Goal: Transaction & Acquisition: Purchase product/service

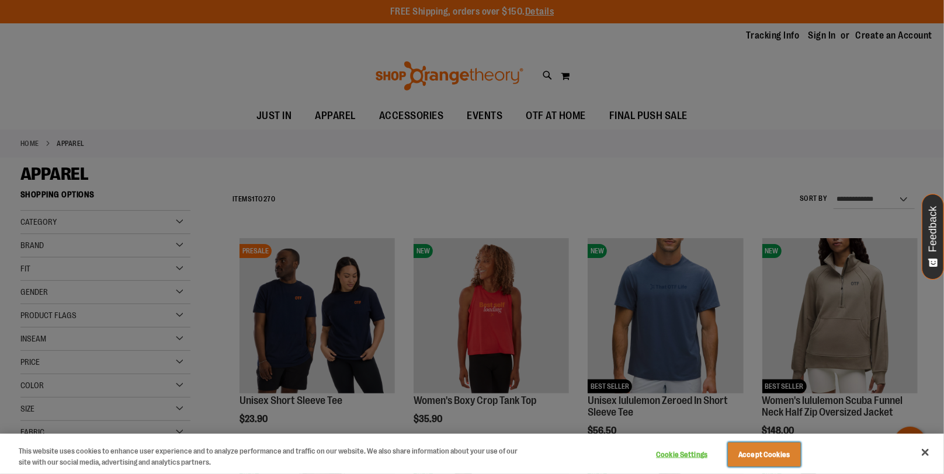
click at [767, 458] on button "Accept Cookies" at bounding box center [764, 455] width 73 height 25
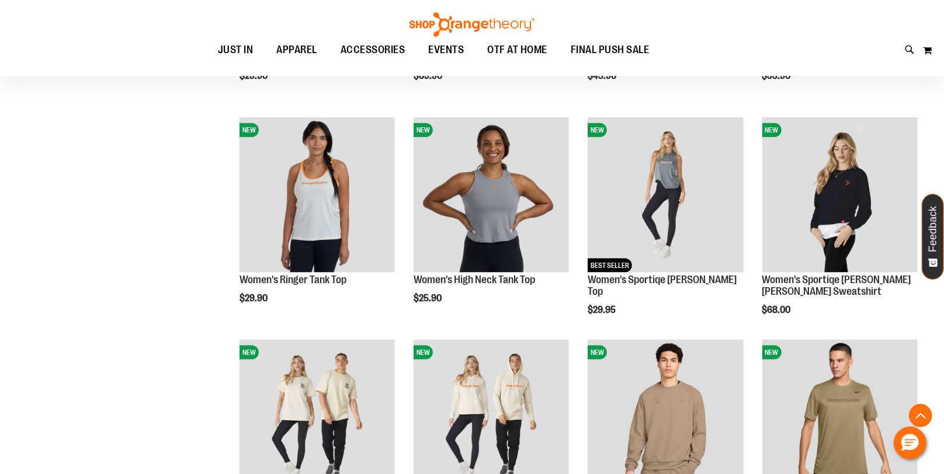
scroll to position [814, 0]
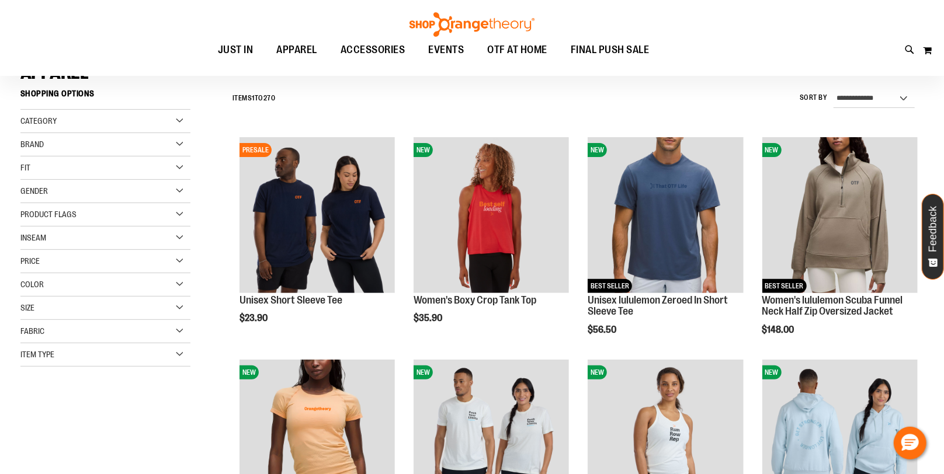
scroll to position [3, 0]
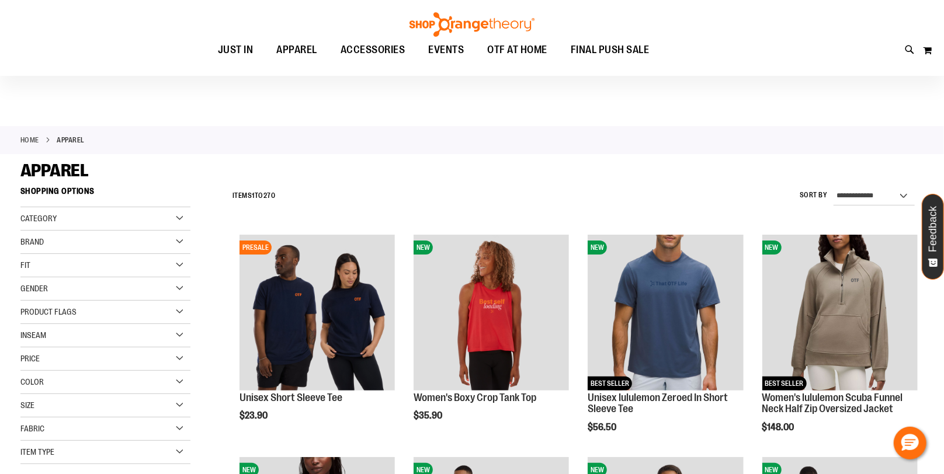
click at [138, 286] on div "Gender" at bounding box center [105, 288] width 170 height 23
click at [67, 325] on span "155 items" at bounding box center [72, 325] width 25 height 12
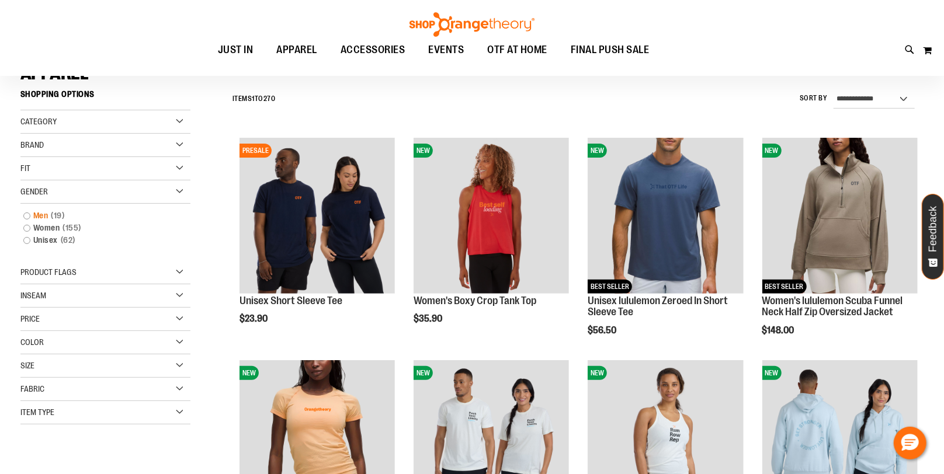
scroll to position [109, 0]
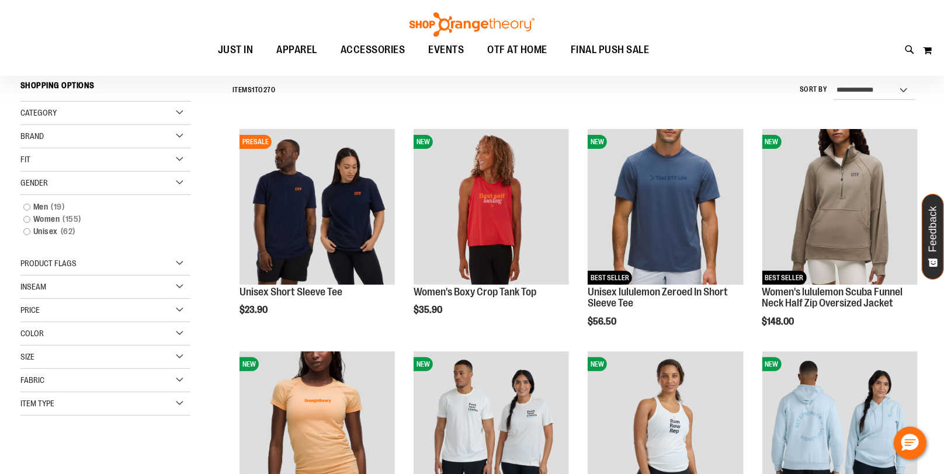
click at [65, 367] on div "Size" at bounding box center [105, 357] width 170 height 23
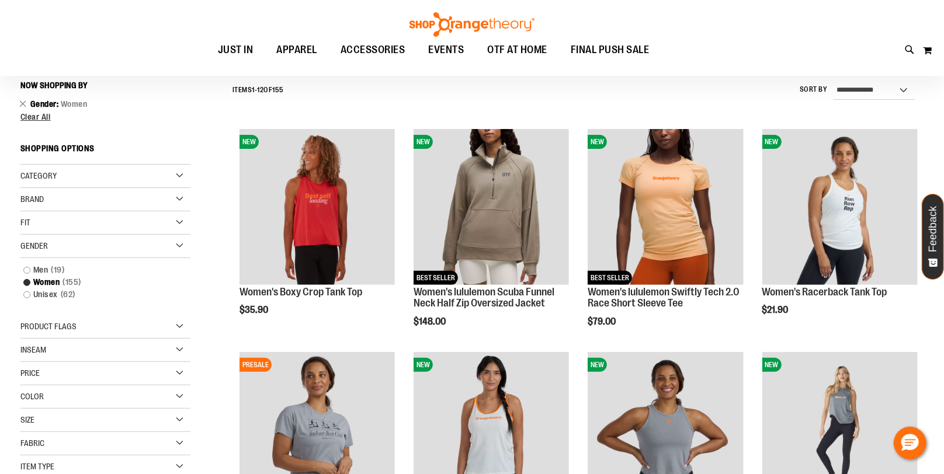
scroll to position [189, 0]
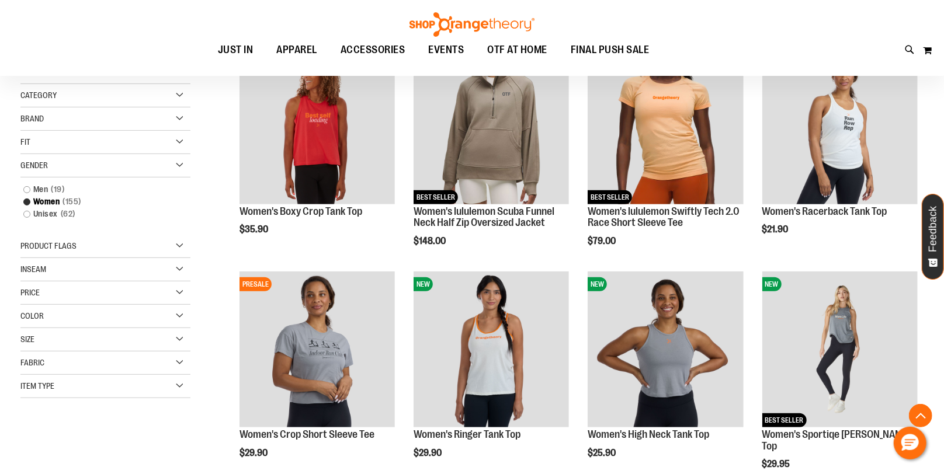
click at [66, 338] on div "Size" at bounding box center [105, 339] width 170 height 23
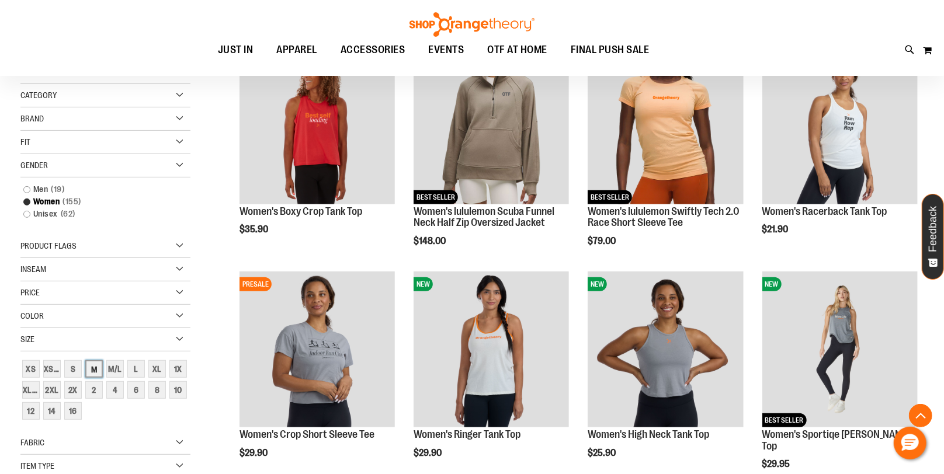
click at [91, 367] on div "M" at bounding box center [94, 369] width 18 height 18
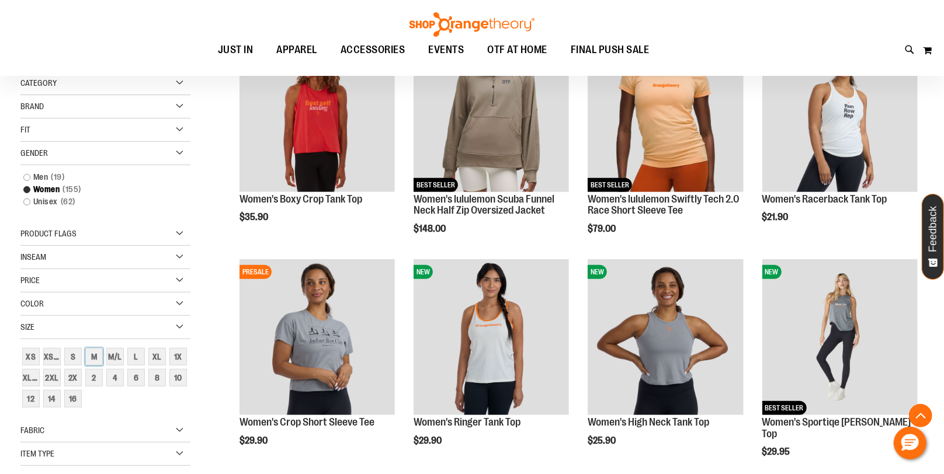
scroll to position [205, 0]
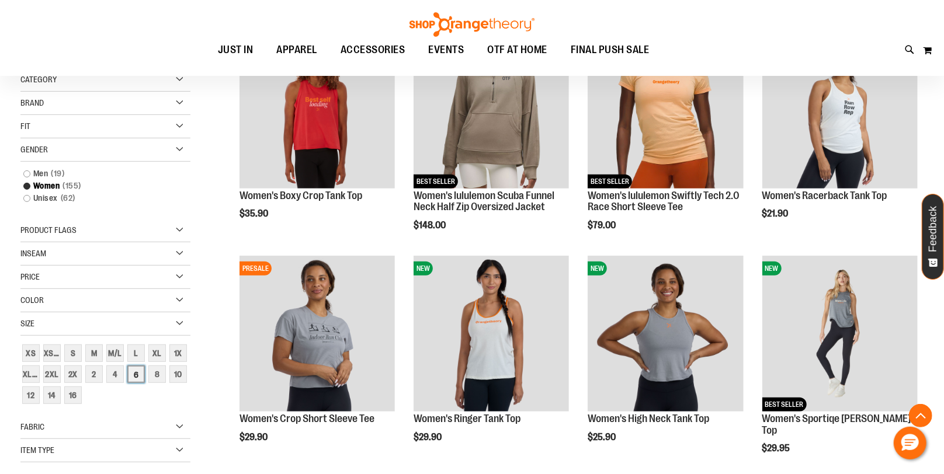
click at [132, 376] on div "6" at bounding box center [136, 375] width 18 height 18
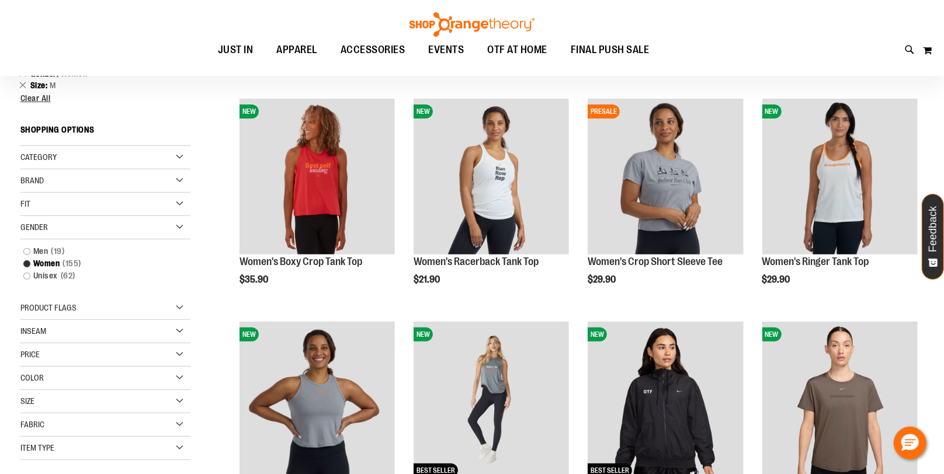
scroll to position [138, 0]
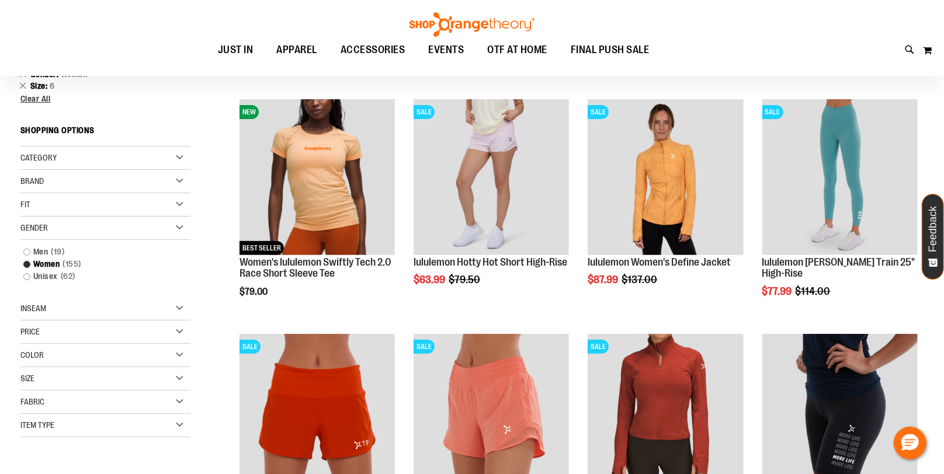
click at [91, 377] on div "Size" at bounding box center [105, 378] width 170 height 23
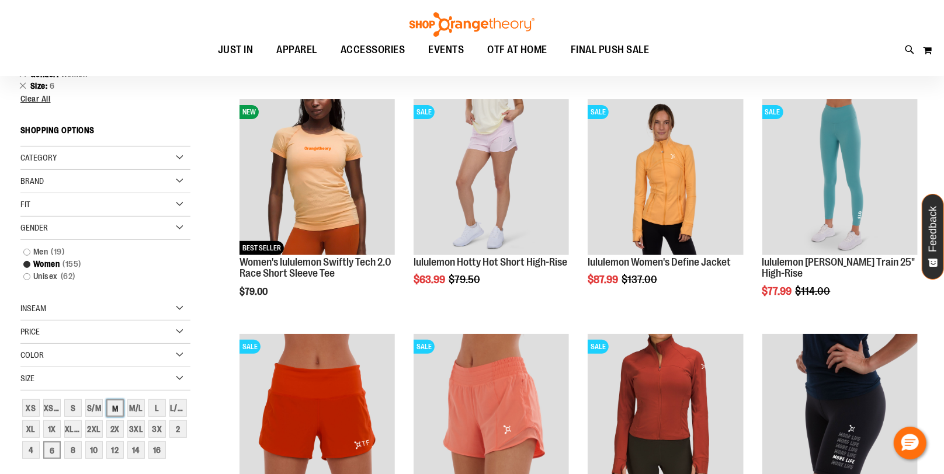
click at [110, 407] on div "M" at bounding box center [115, 408] width 18 height 18
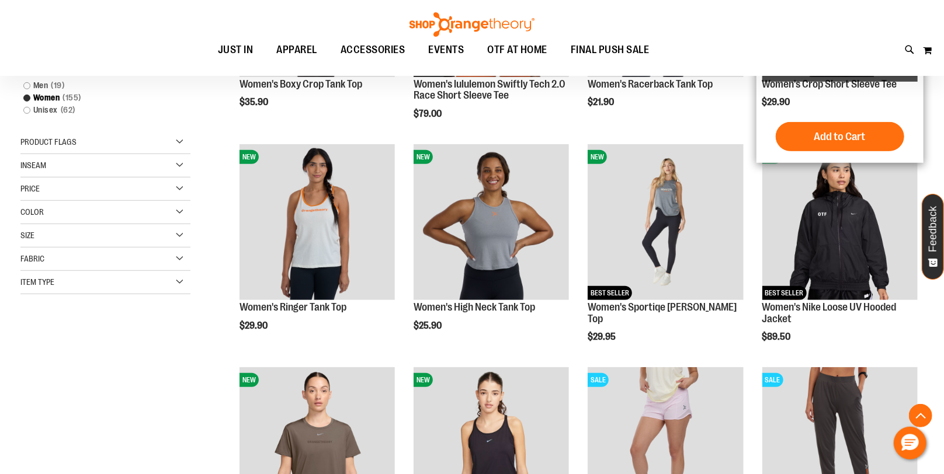
scroll to position [319, 0]
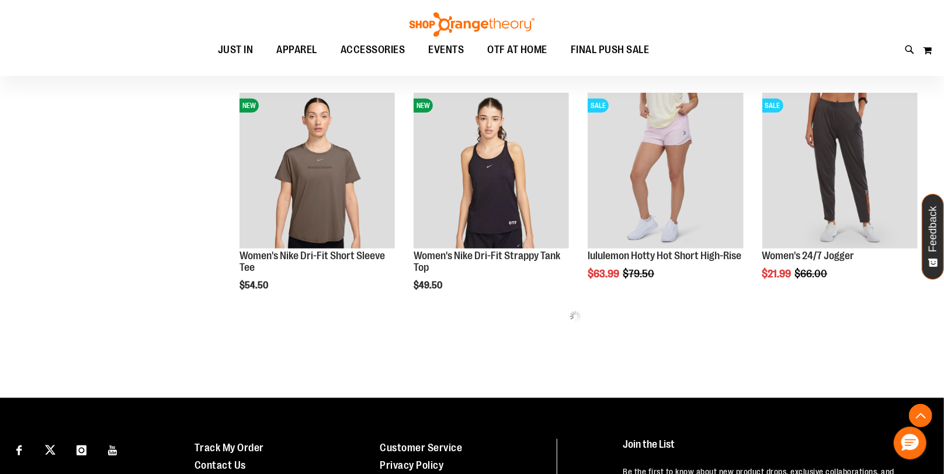
scroll to position [588, 0]
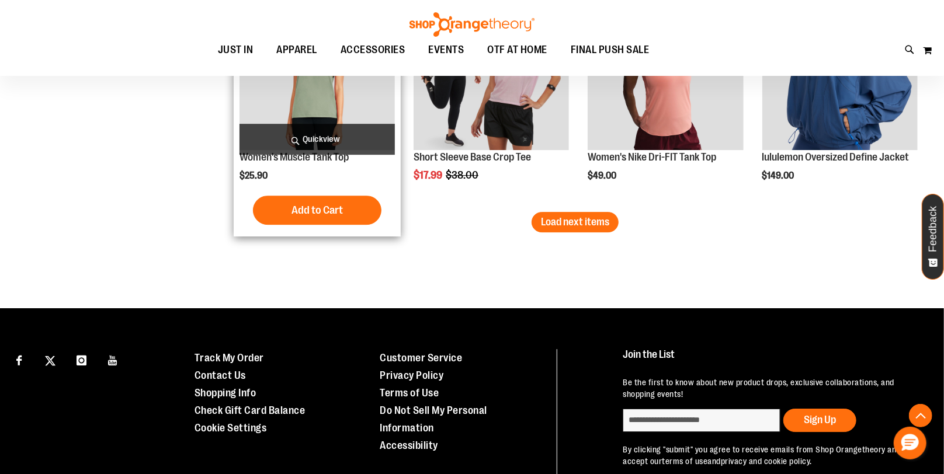
scroll to position [2028, 0]
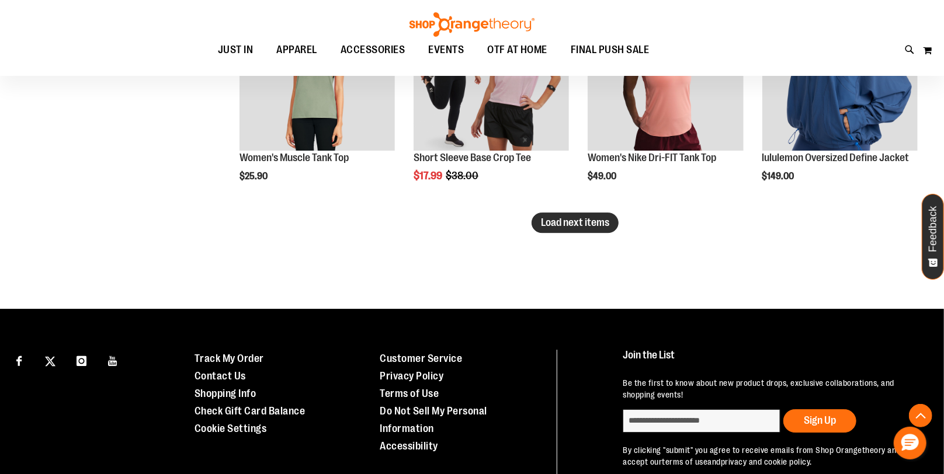
click at [595, 229] on button "Load next items" at bounding box center [574, 223] width 87 height 20
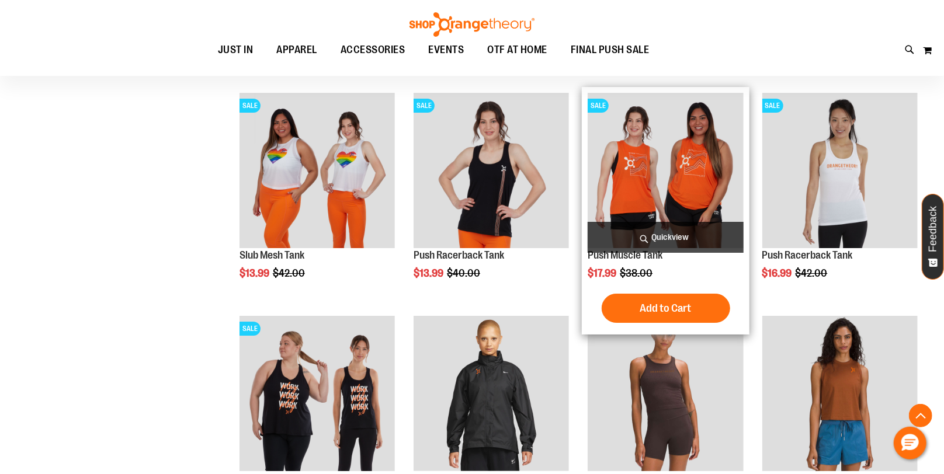
scroll to position [2382, 0]
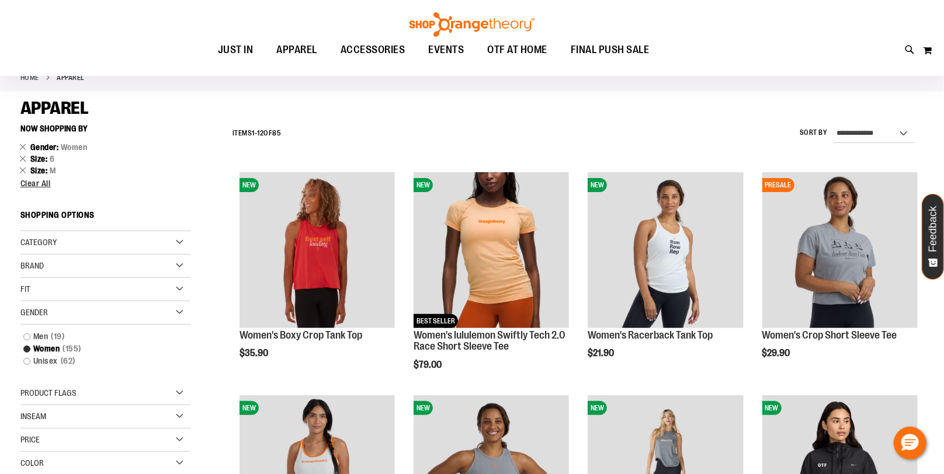
scroll to position [66, 0]
click at [102, 241] on div "Category" at bounding box center [105, 242] width 170 height 23
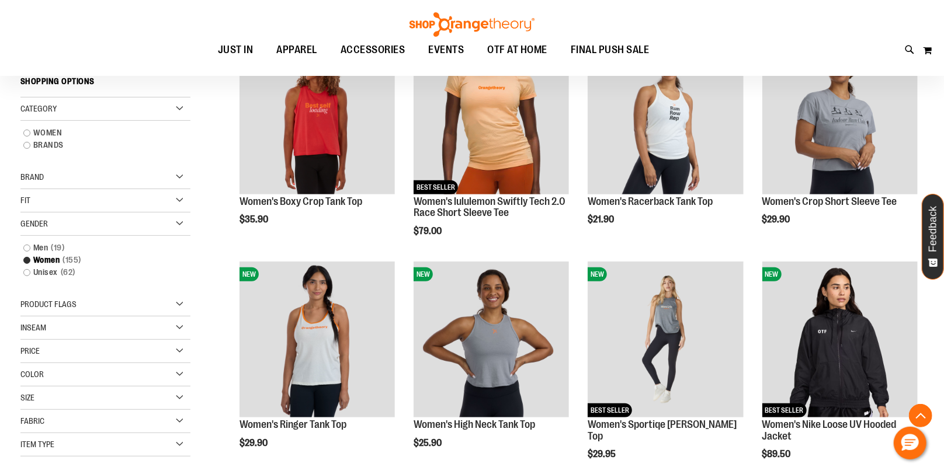
scroll to position [203, 0]
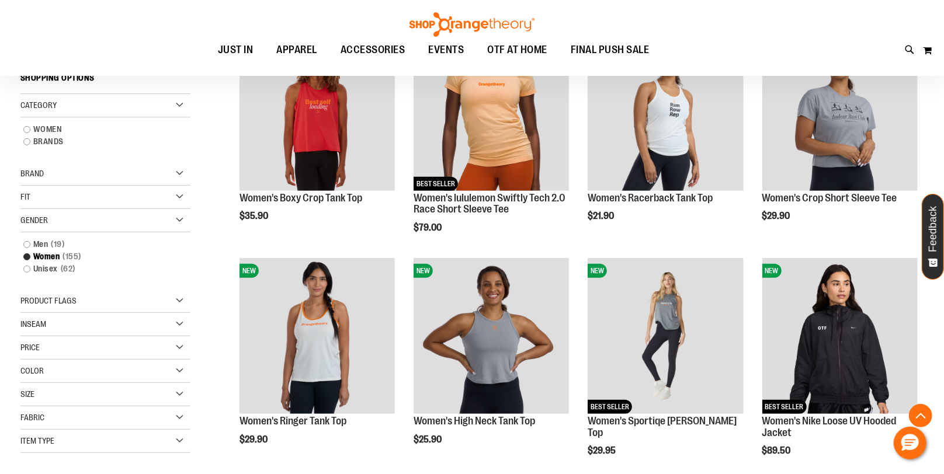
click at [131, 198] on div "Fit" at bounding box center [105, 197] width 170 height 23
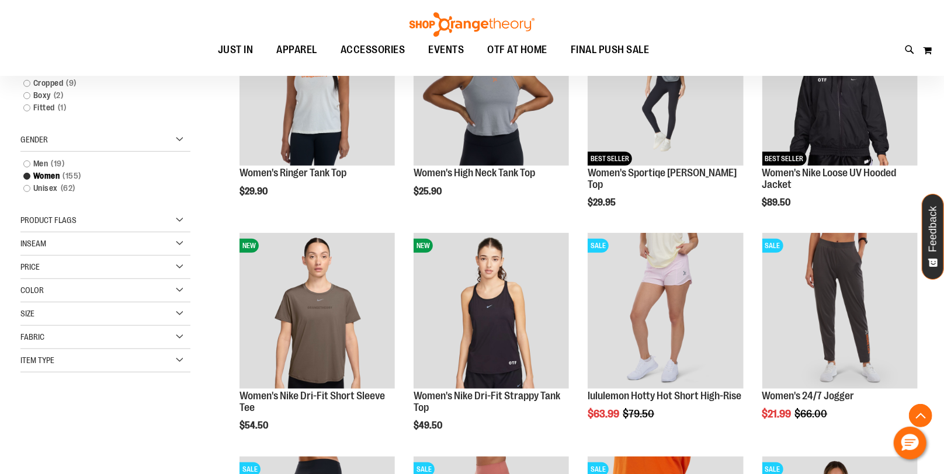
scroll to position [453, 0]
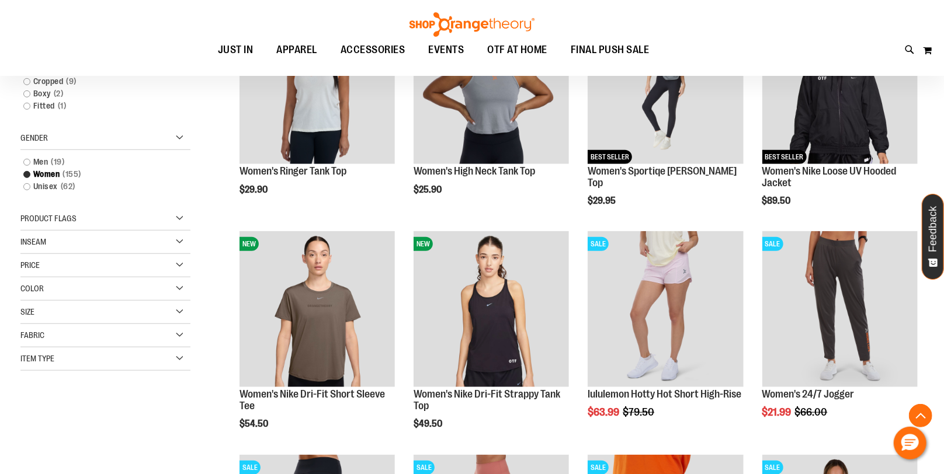
click at [111, 357] on div "Item Type" at bounding box center [105, 359] width 170 height 23
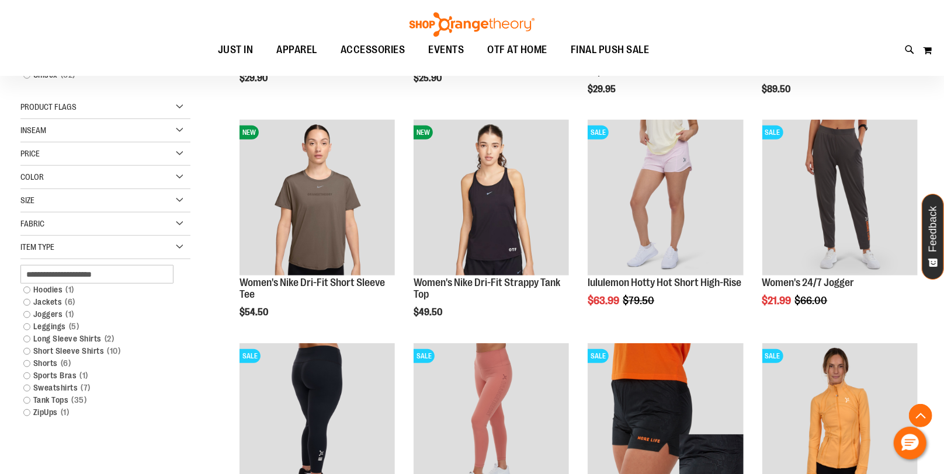
scroll to position [567, 0]
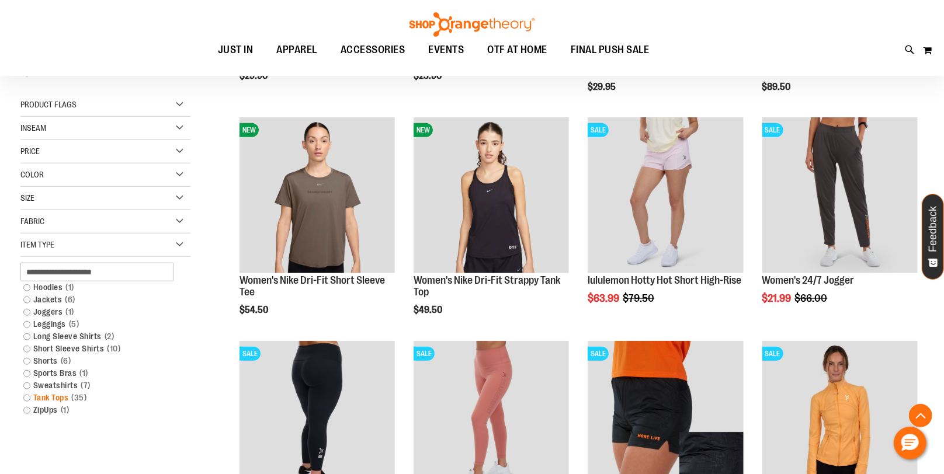
click at [57, 399] on link "Tank Tops 35 items" at bounding box center [100, 398] width 164 height 12
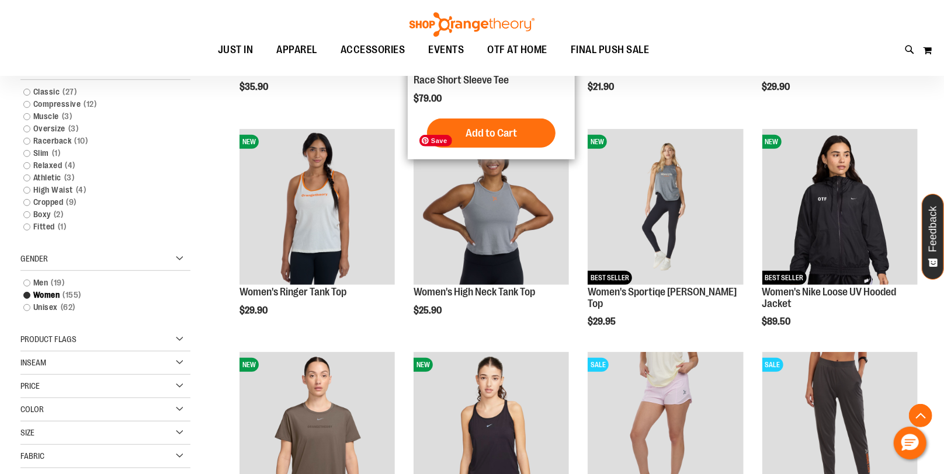
scroll to position [433, 0]
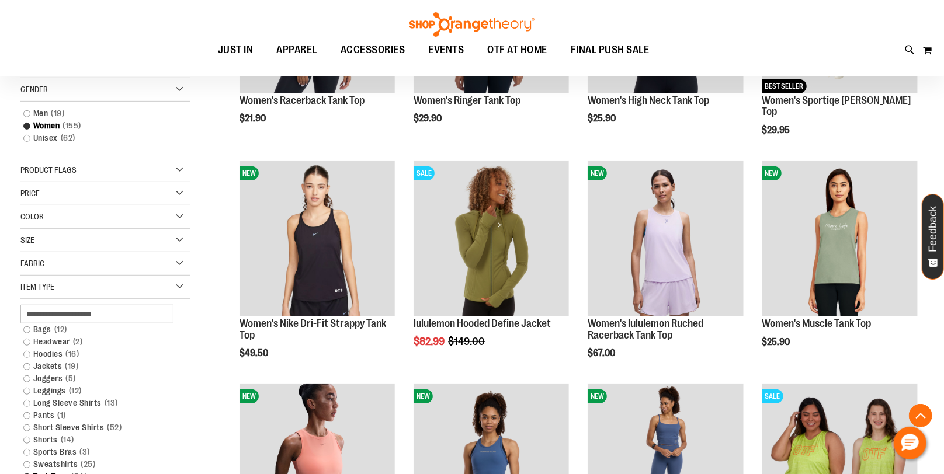
scroll to position [283, 0]
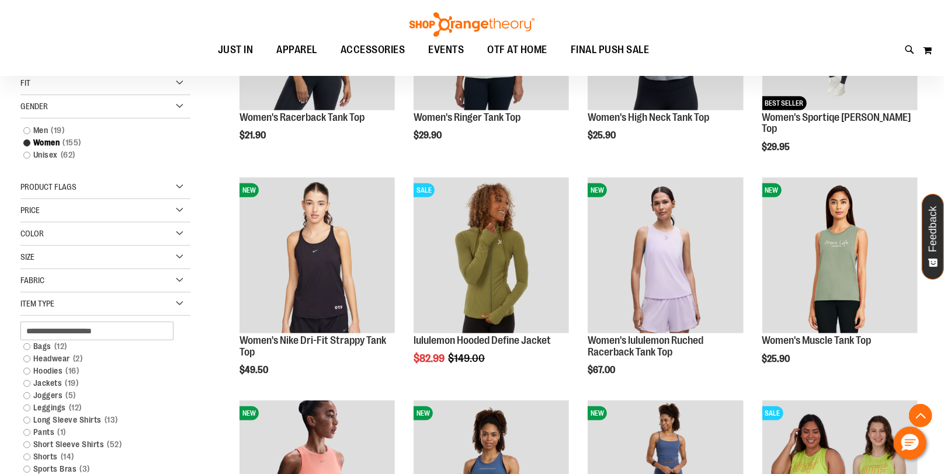
click at [148, 259] on div "Size" at bounding box center [105, 257] width 170 height 23
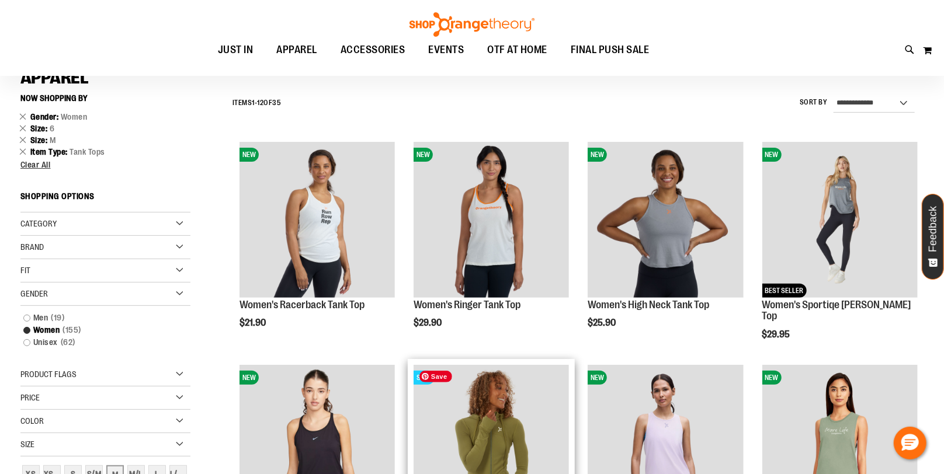
scroll to position [95, 0]
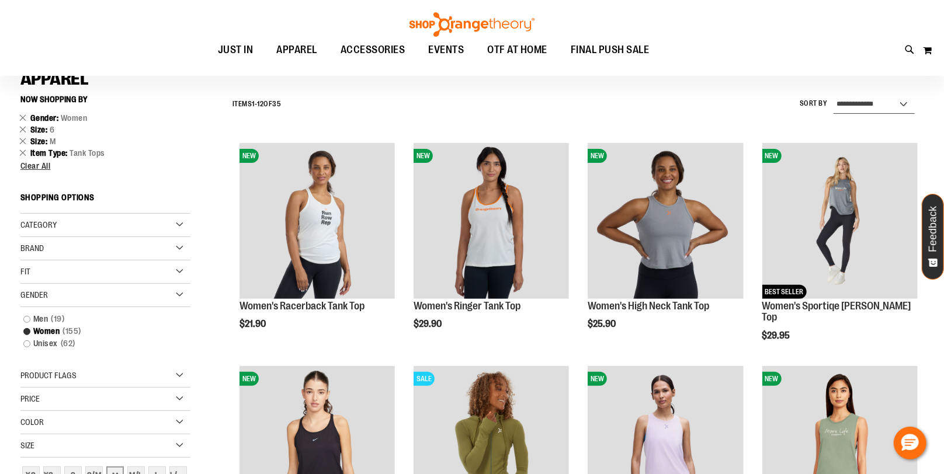
click at [867, 107] on select "**********" at bounding box center [873, 104] width 81 height 19
select select "**********"
click at [833, 95] on select "**********" at bounding box center [873, 104] width 81 height 19
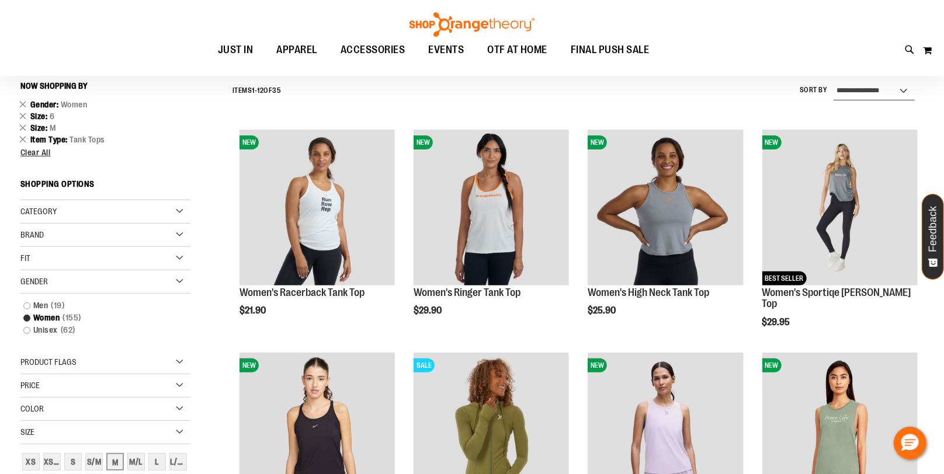
scroll to position [109, 0]
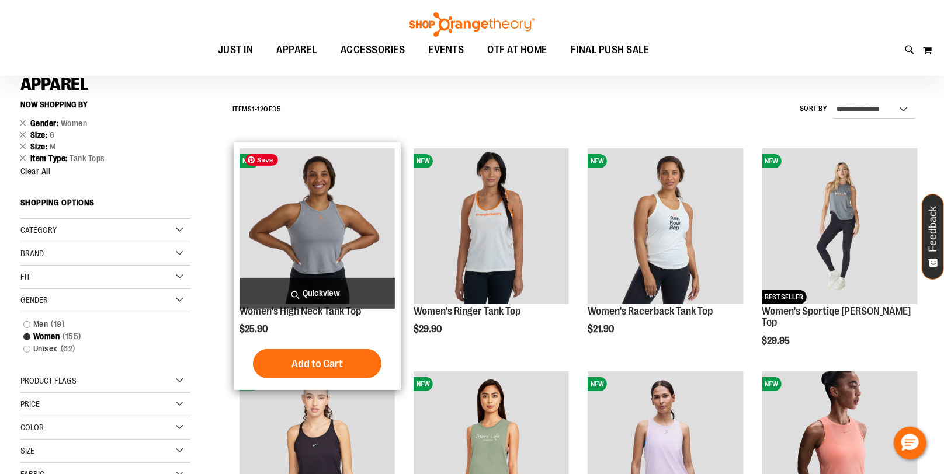
scroll to position [88, 0]
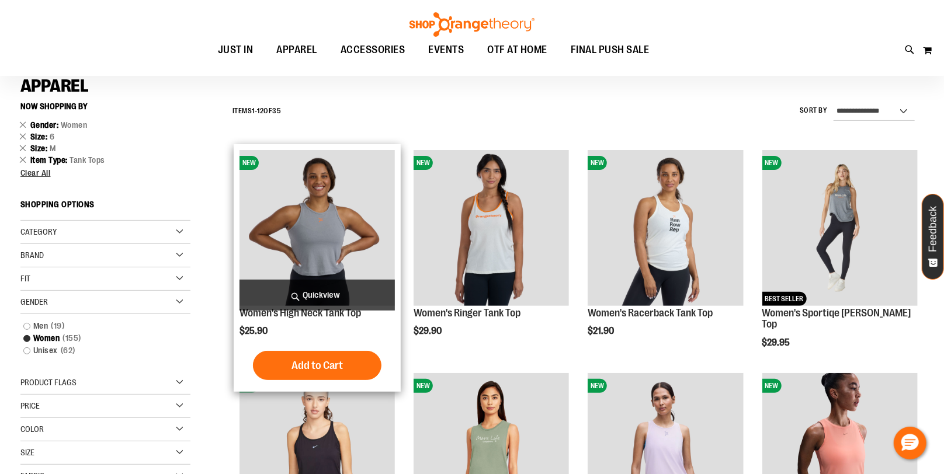
click at [333, 294] on span "Quickview" at bounding box center [316, 295] width 155 height 31
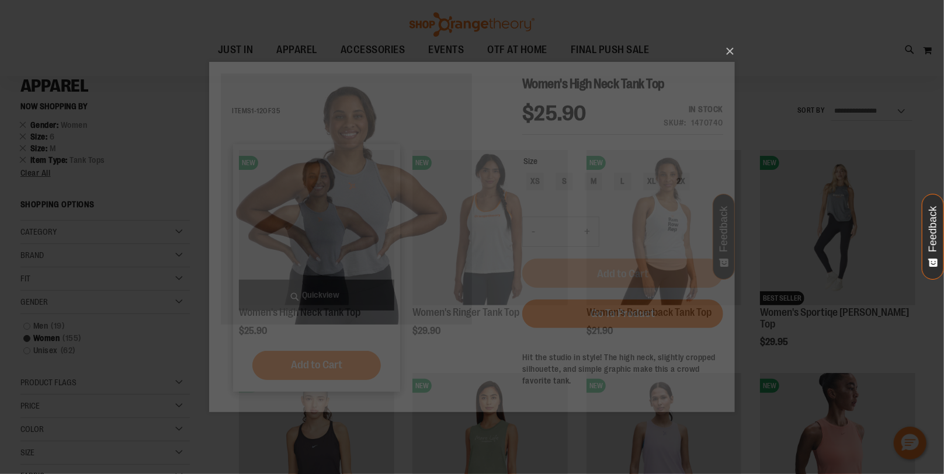
scroll to position [0, 0]
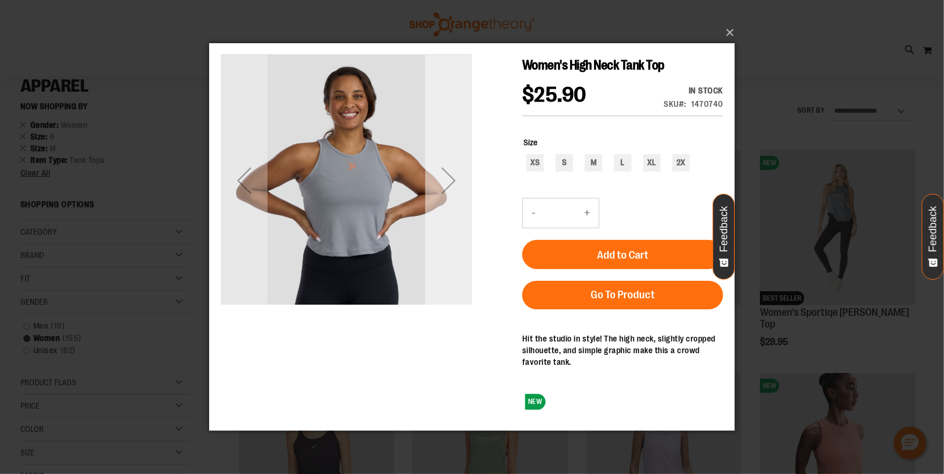
click at [446, 185] on div "Next" at bounding box center [448, 180] width 47 height 47
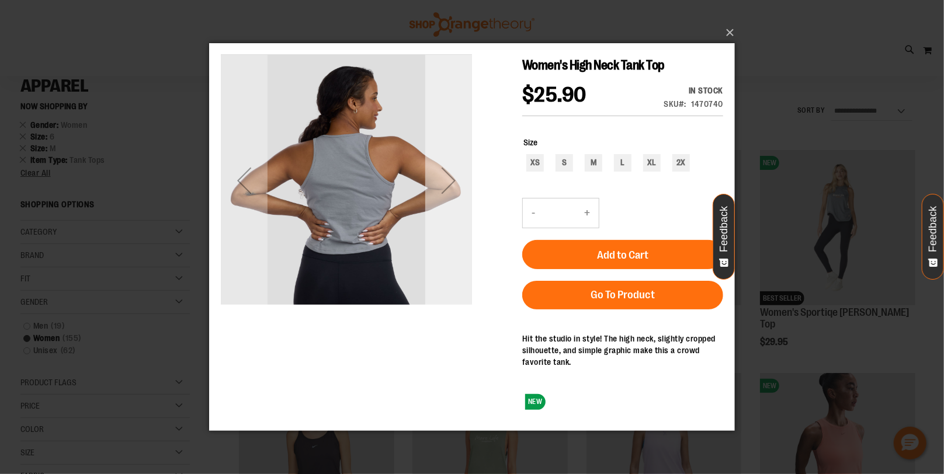
click at [447, 184] on div "Next" at bounding box center [448, 180] width 47 height 47
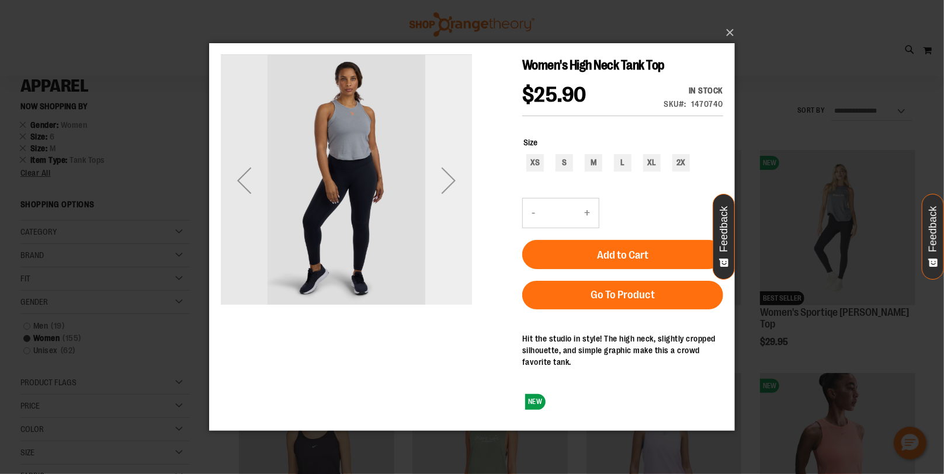
click at [447, 183] on div "Next" at bounding box center [448, 180] width 47 height 47
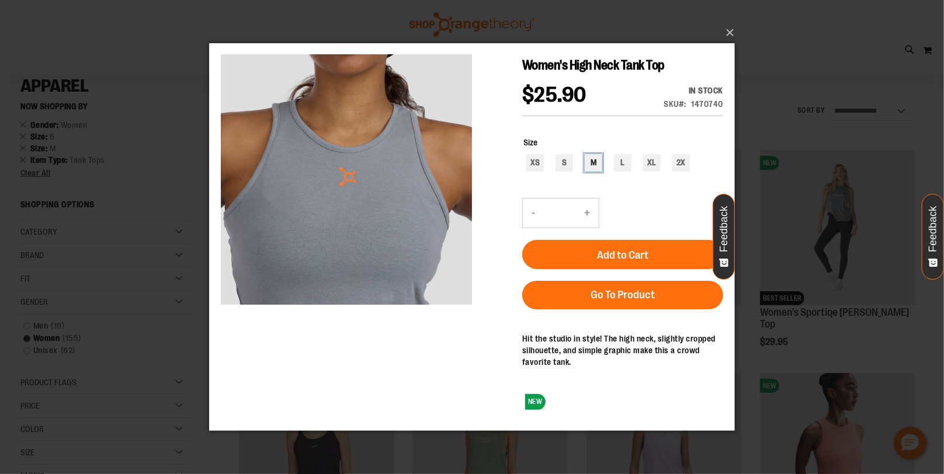
click at [588, 164] on div "M" at bounding box center [593, 163] width 18 height 18
type input "***"
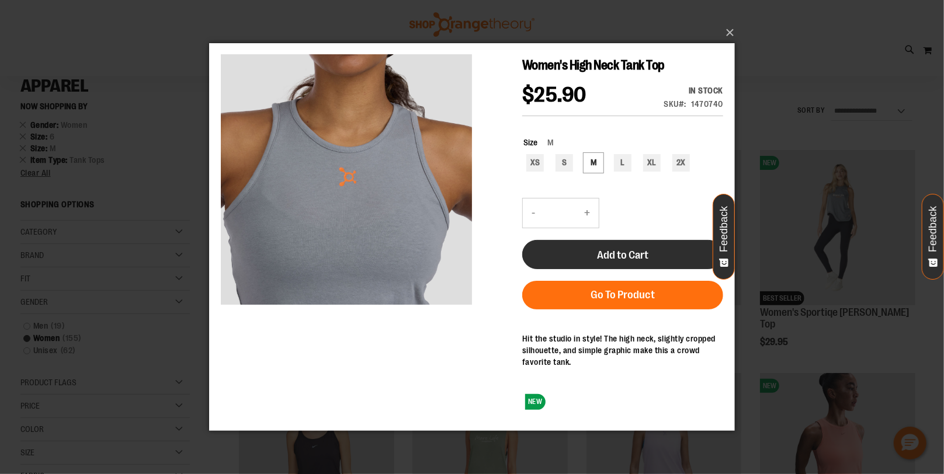
click at [600, 260] on span "Add to Cart" at bounding box center [621, 255] width 51 height 13
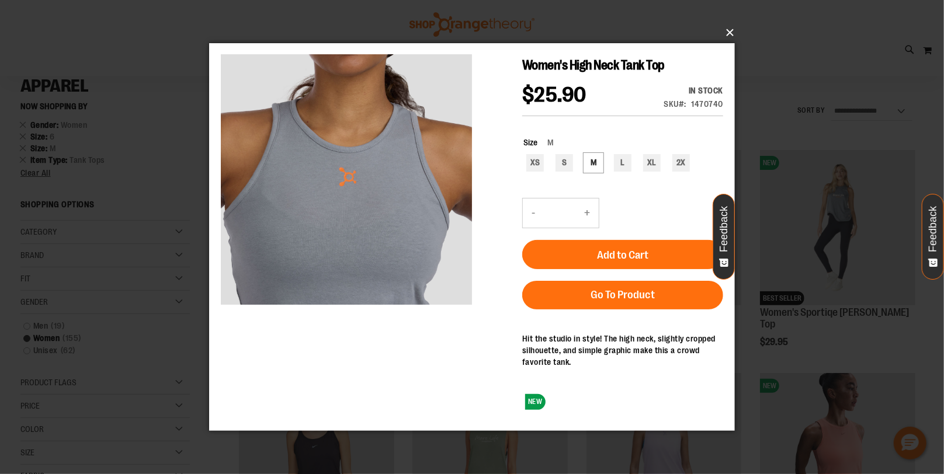
click at [729, 32] on button "×" at bounding box center [476, 33] width 526 height 26
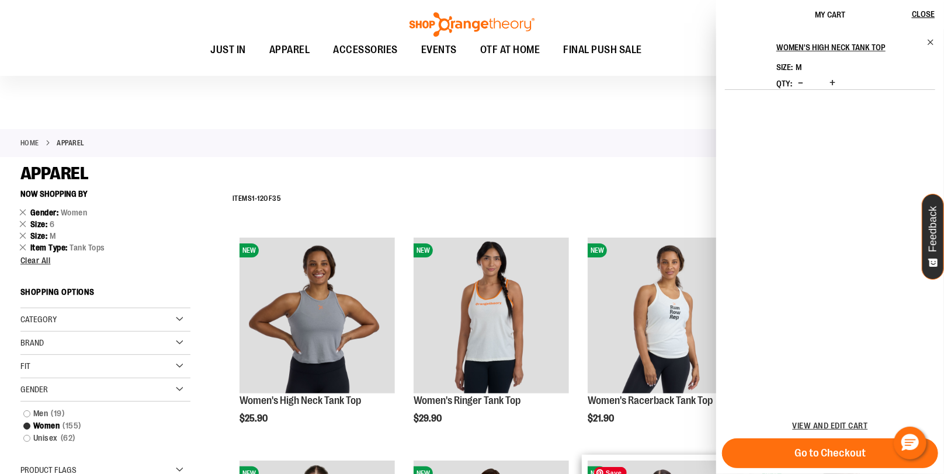
scroll to position [339, 0]
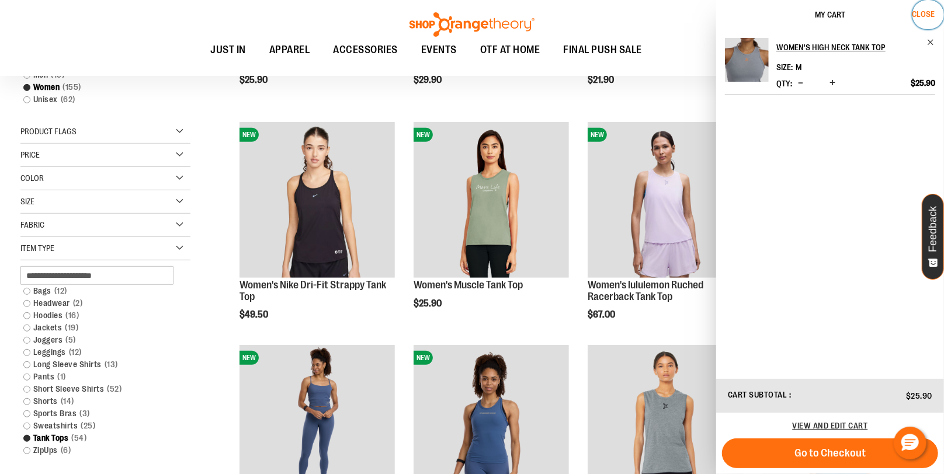
click at [918, 14] on span "Close" at bounding box center [923, 13] width 23 height 9
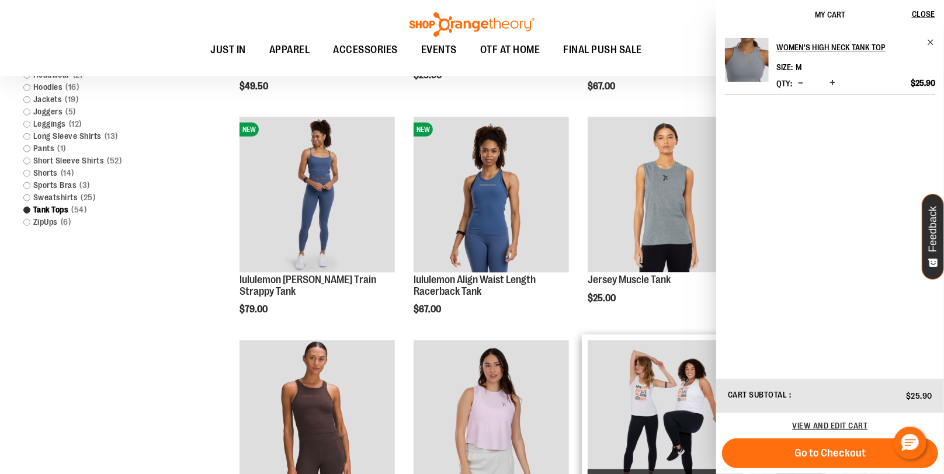
scroll to position [578, 0]
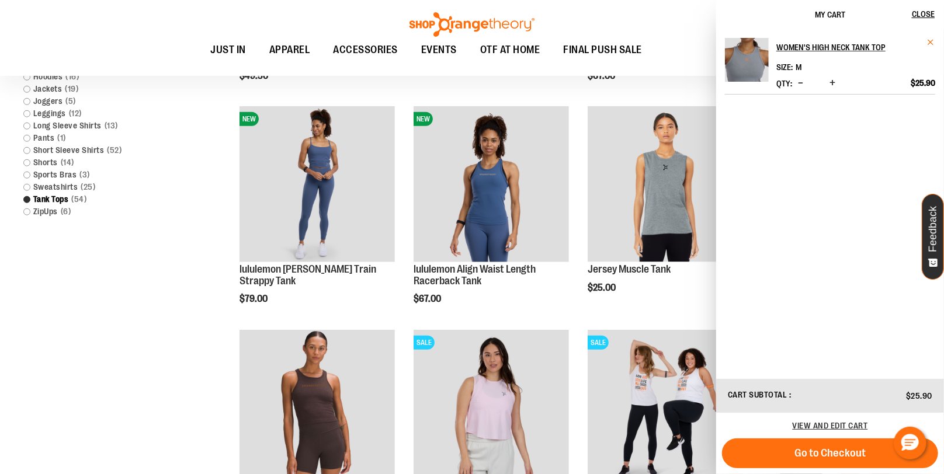
click at [930, 41] on span "Remove item" at bounding box center [930, 42] width 9 height 9
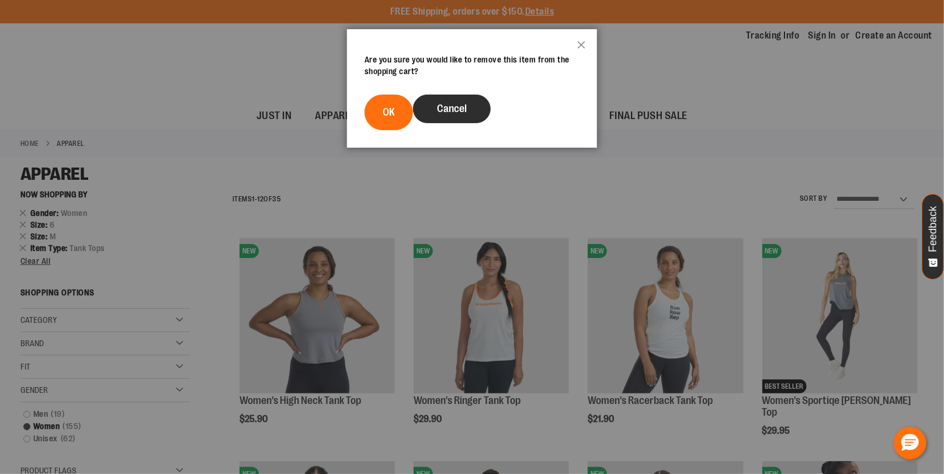
click at [435, 112] on button "Cancel" at bounding box center [452, 109] width 78 height 29
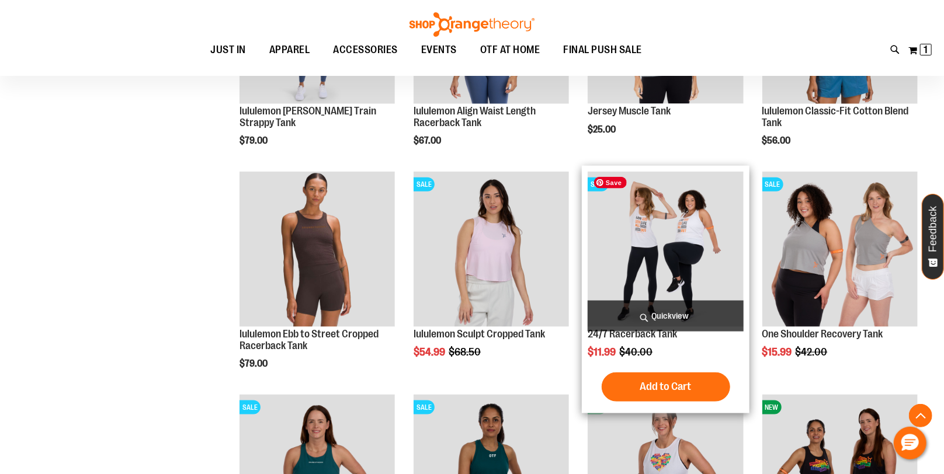
scroll to position [742, 0]
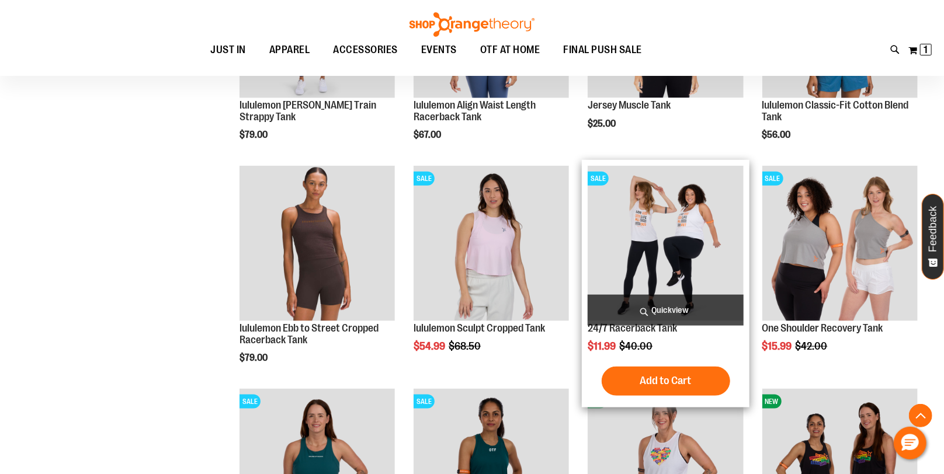
click at [649, 317] on span "Quickview" at bounding box center [665, 310] width 155 height 31
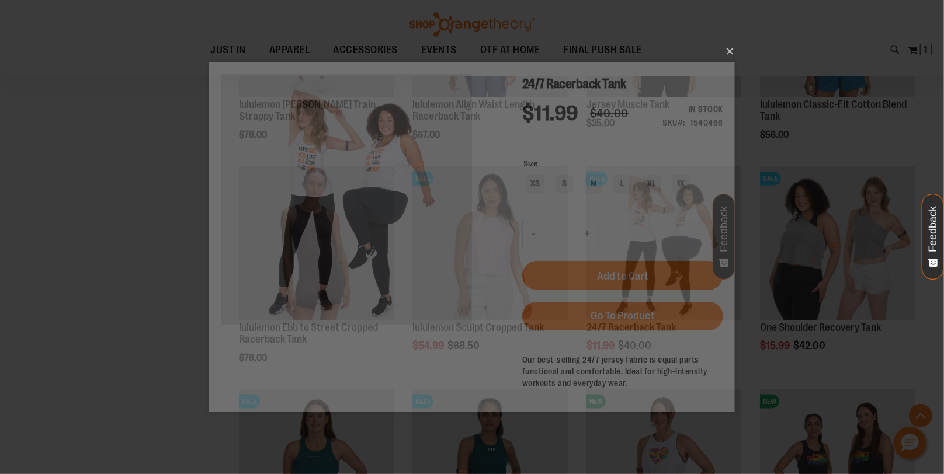
scroll to position [0, 0]
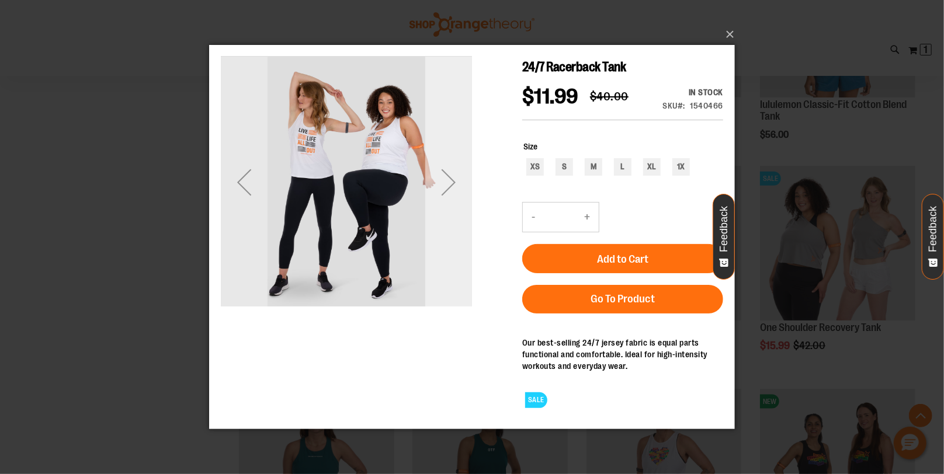
click at [449, 189] on div "Next" at bounding box center [448, 181] width 47 height 47
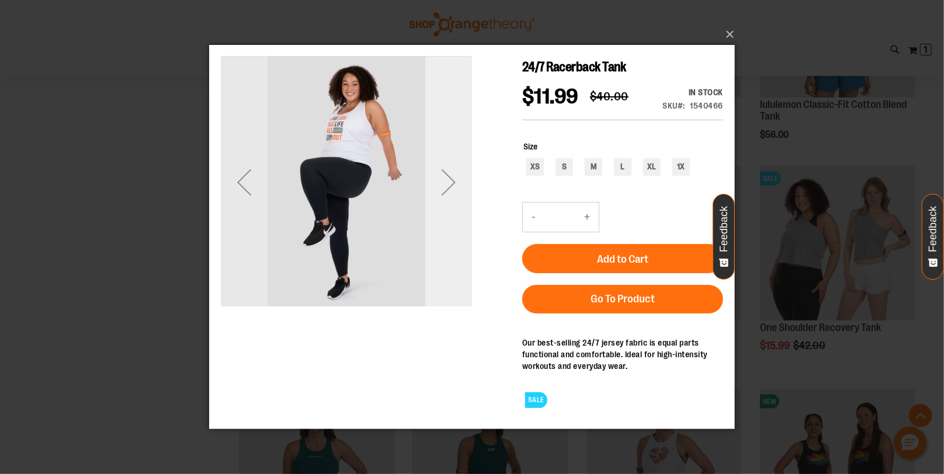
click at [449, 188] on div "Next" at bounding box center [448, 181] width 47 height 47
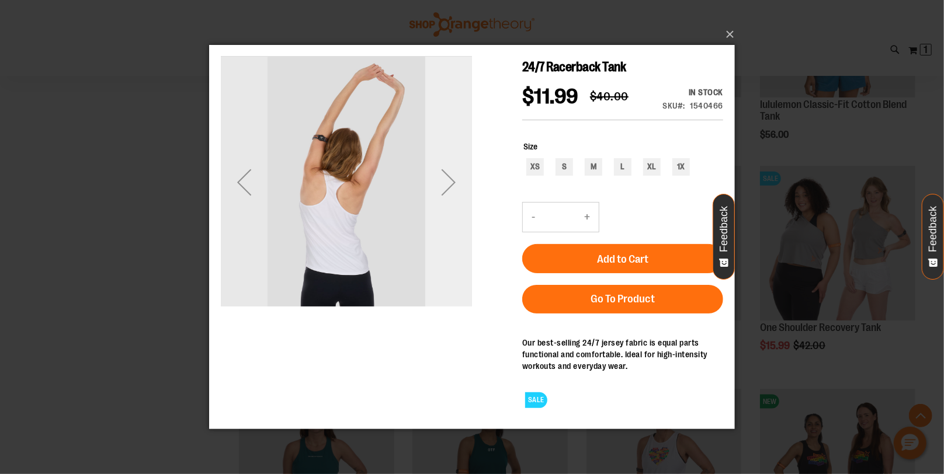
click at [449, 187] on div "Next" at bounding box center [448, 181] width 47 height 47
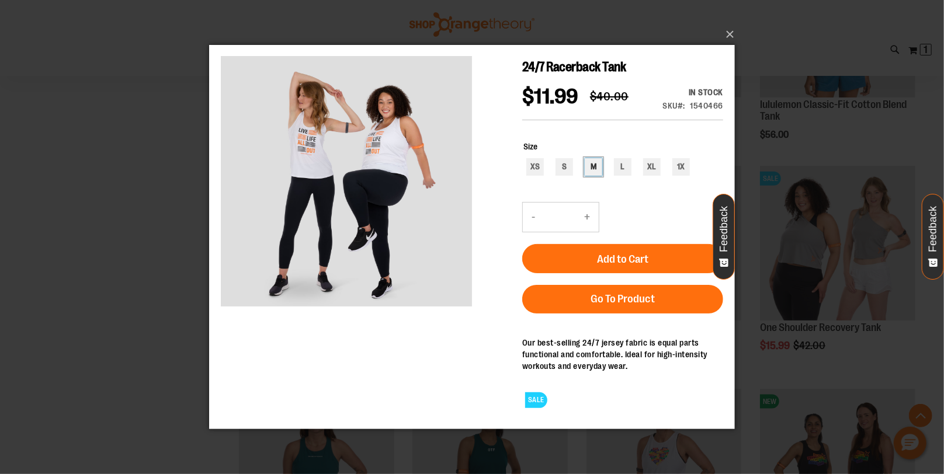
click at [590, 171] on div "M" at bounding box center [593, 167] width 18 height 18
type input "***"
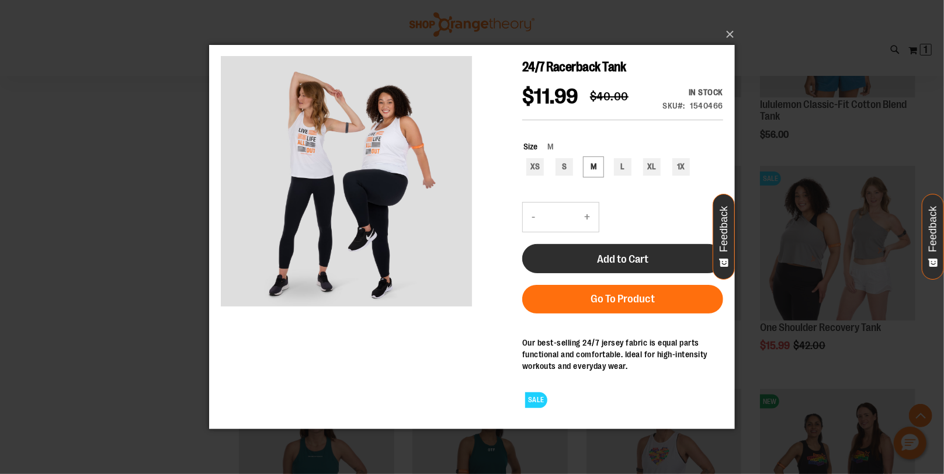
click at [599, 262] on span "Add to Cart" at bounding box center [621, 258] width 51 height 13
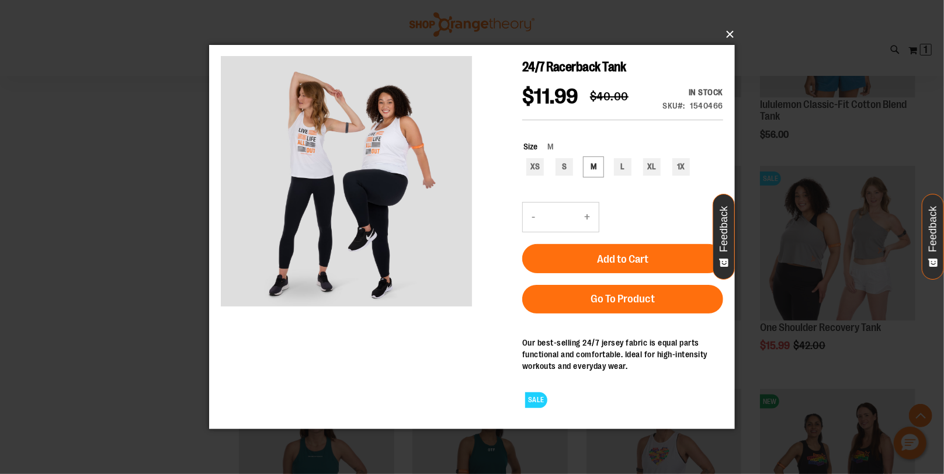
click at [730, 34] on button "×" at bounding box center [476, 35] width 526 height 26
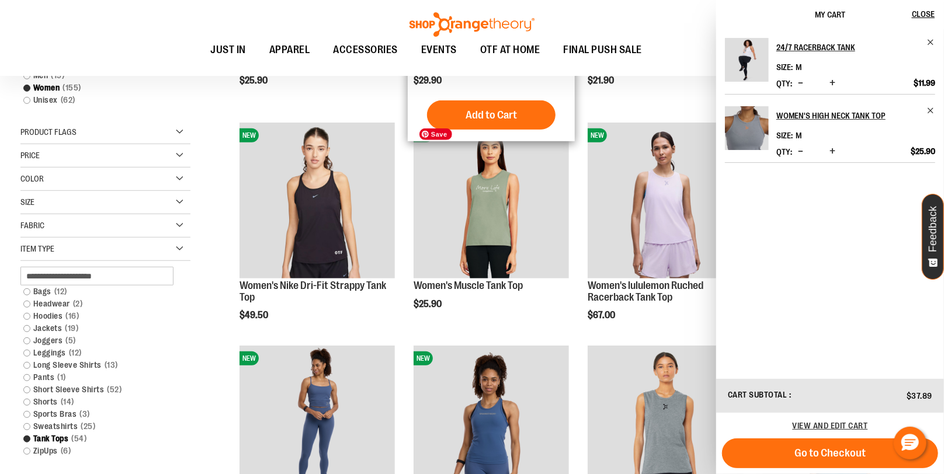
scroll to position [343, 0]
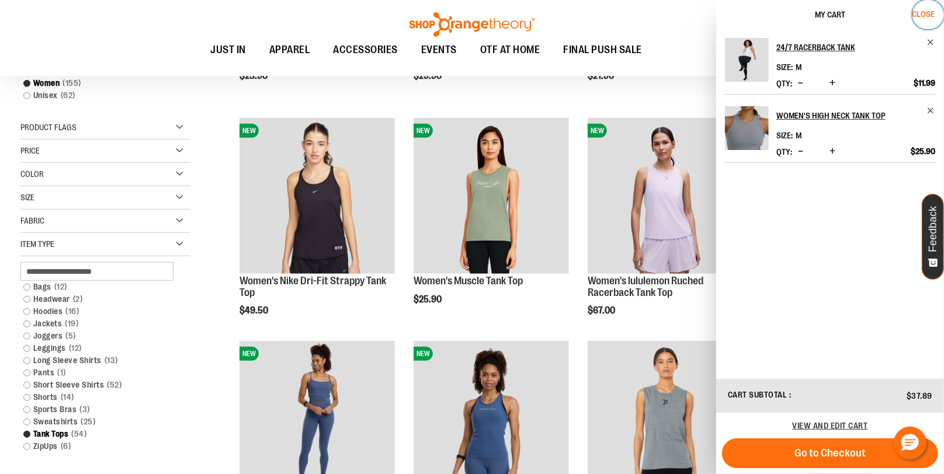
click at [922, 10] on span "Close" at bounding box center [923, 13] width 23 height 9
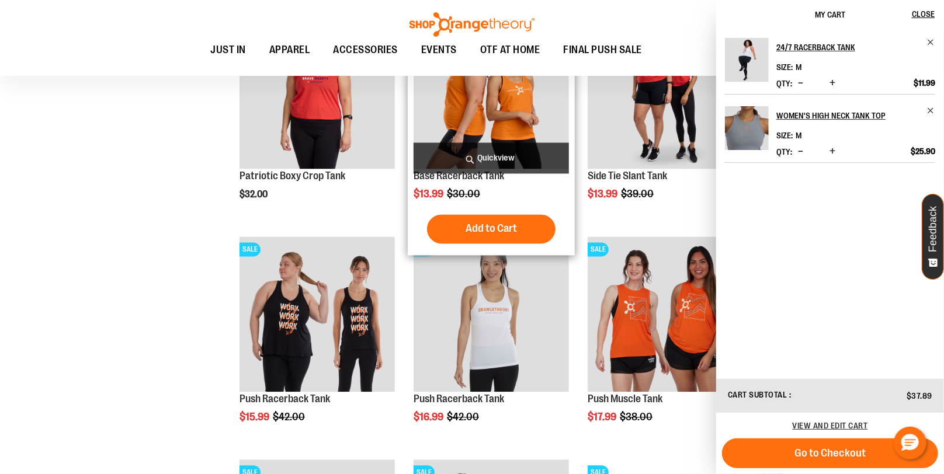
scroll to position [1344, 0]
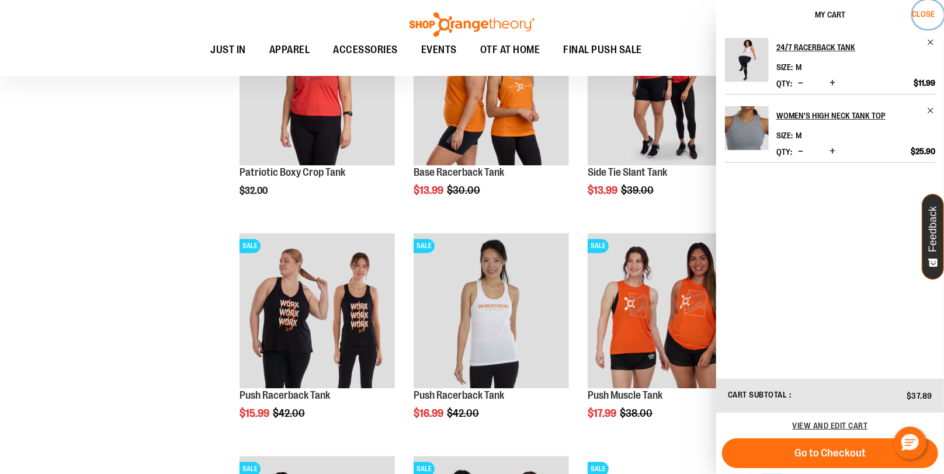
click at [920, 15] on span "Close" at bounding box center [923, 13] width 23 height 9
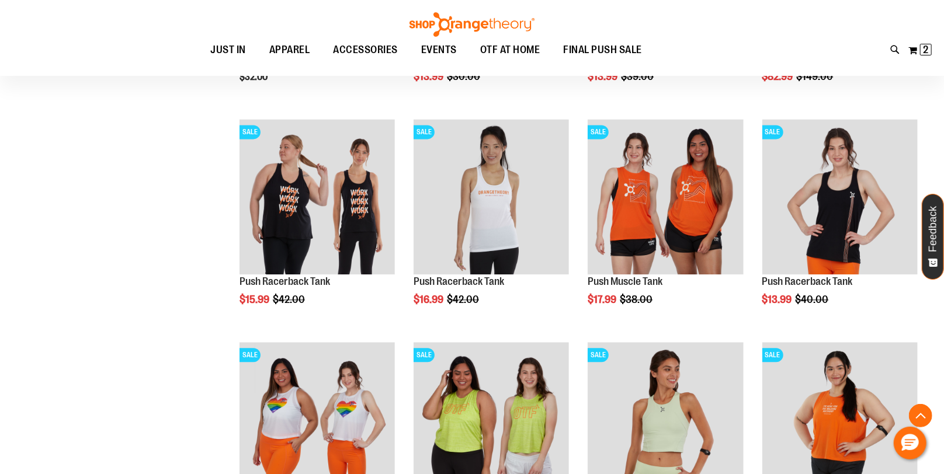
scroll to position [1457, 0]
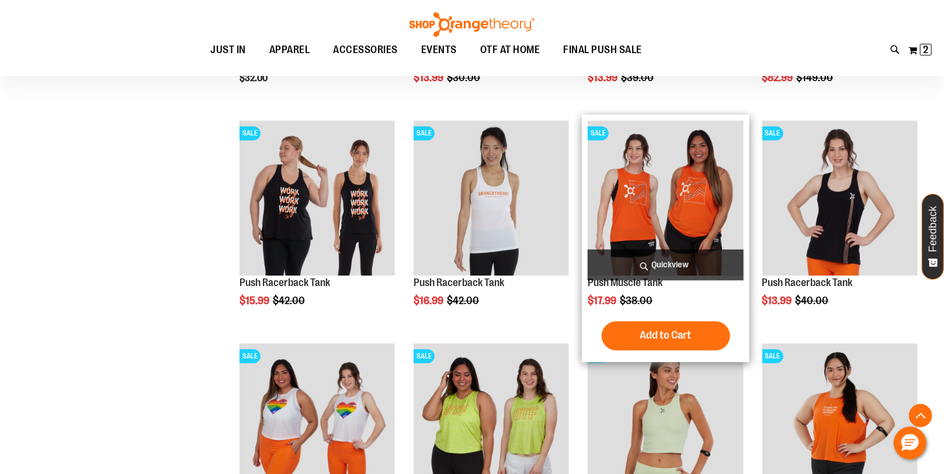
click at [658, 265] on span "Quickview" at bounding box center [665, 264] width 155 height 31
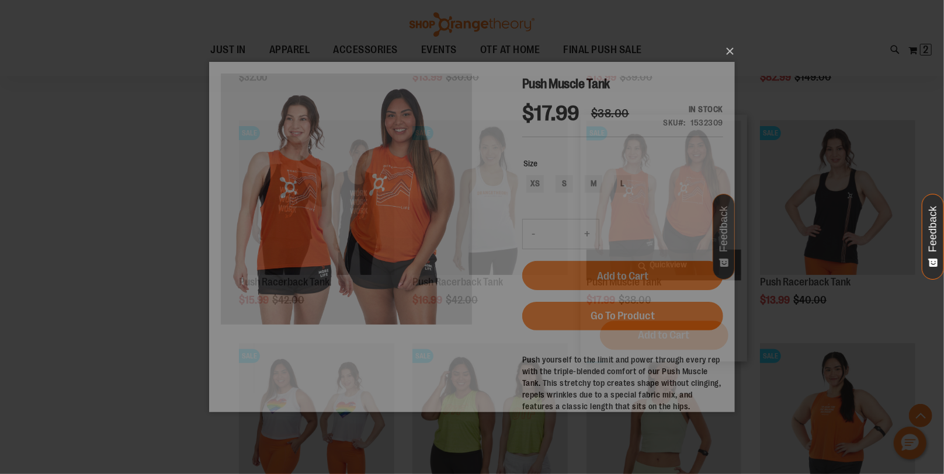
scroll to position [0, 0]
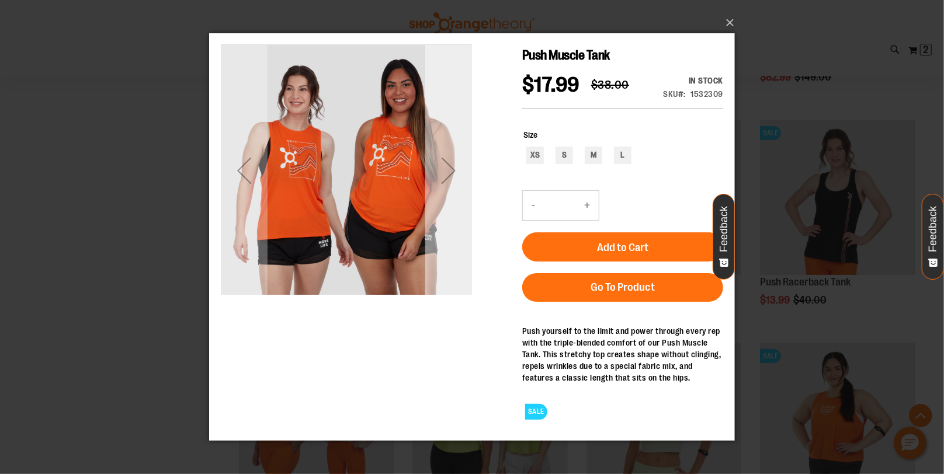
click at [443, 176] on div "Next" at bounding box center [448, 170] width 47 height 47
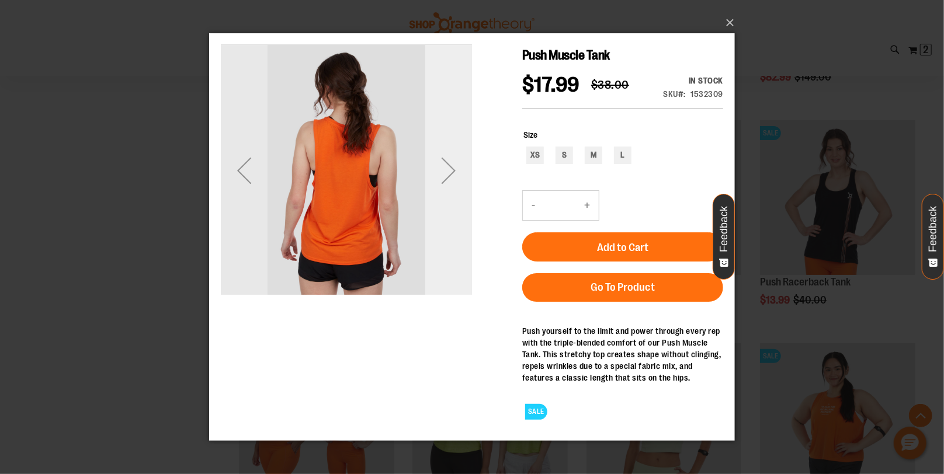
click at [443, 176] on div "Next" at bounding box center [448, 170] width 47 height 47
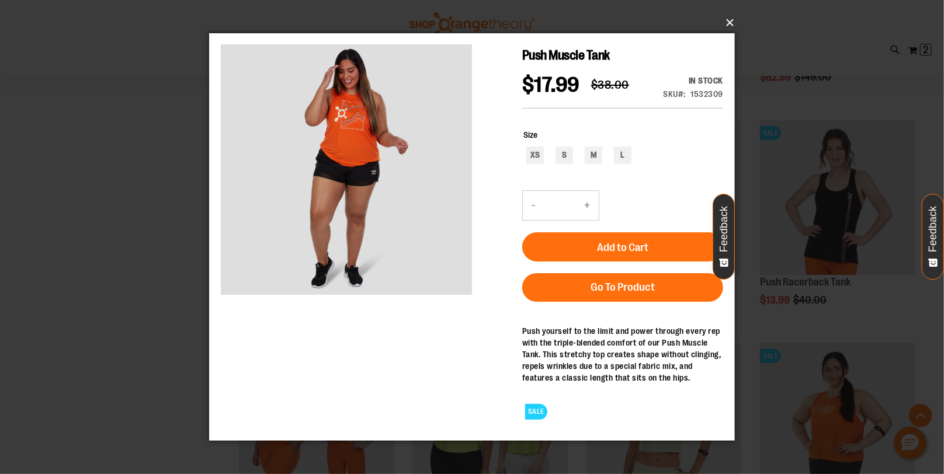
click at [727, 24] on button "×" at bounding box center [476, 23] width 526 height 26
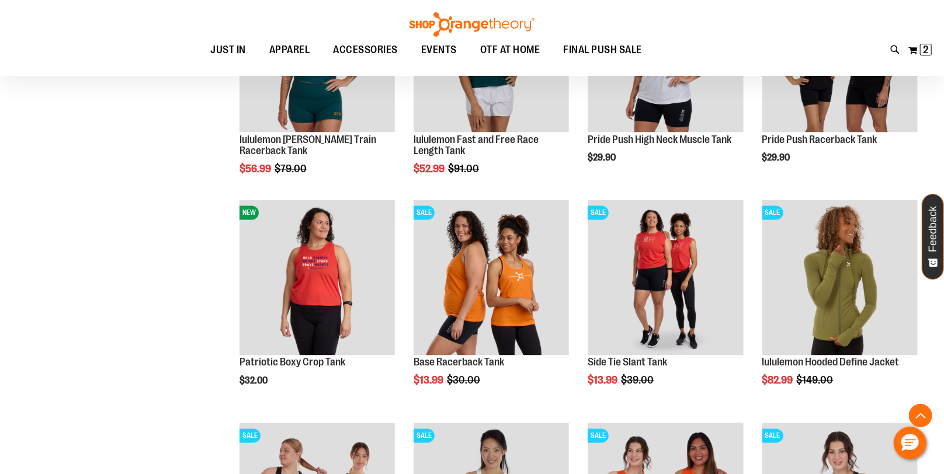
scroll to position [791, 0]
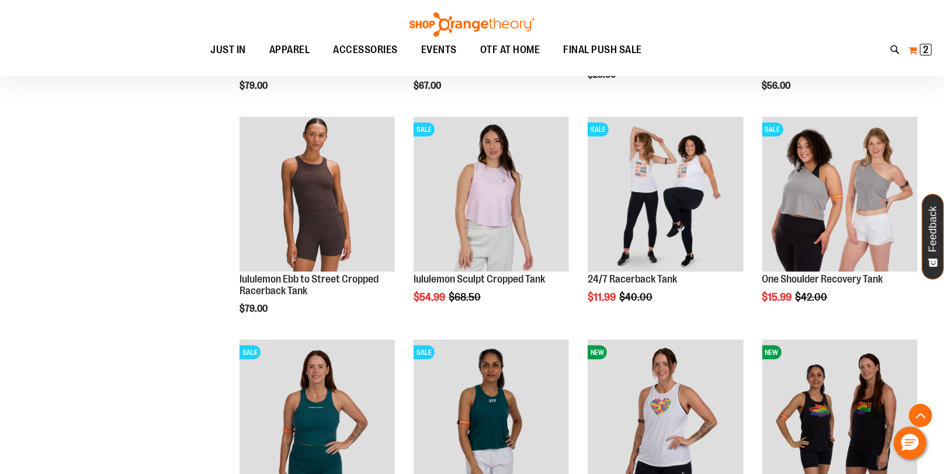
click at [921, 52] on span "2 2 items" at bounding box center [926, 50] width 12 height 12
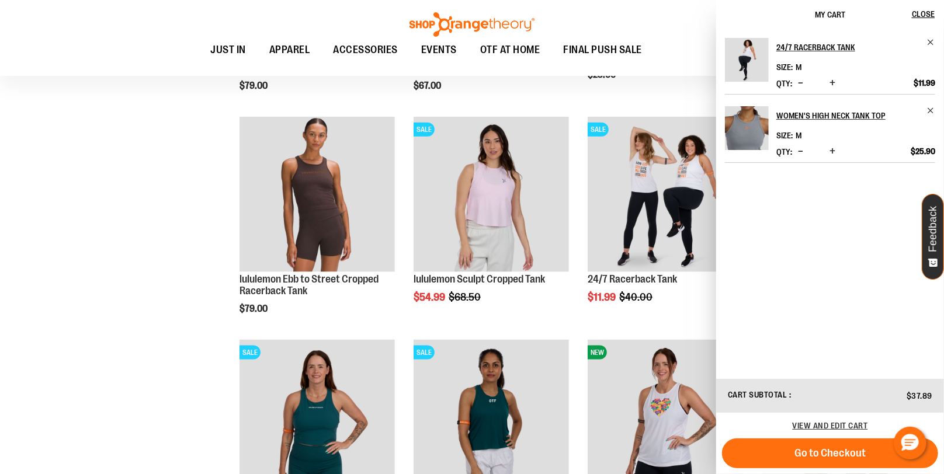
click at [166, 360] on div "**********" at bounding box center [471, 456] width 903 height 2126
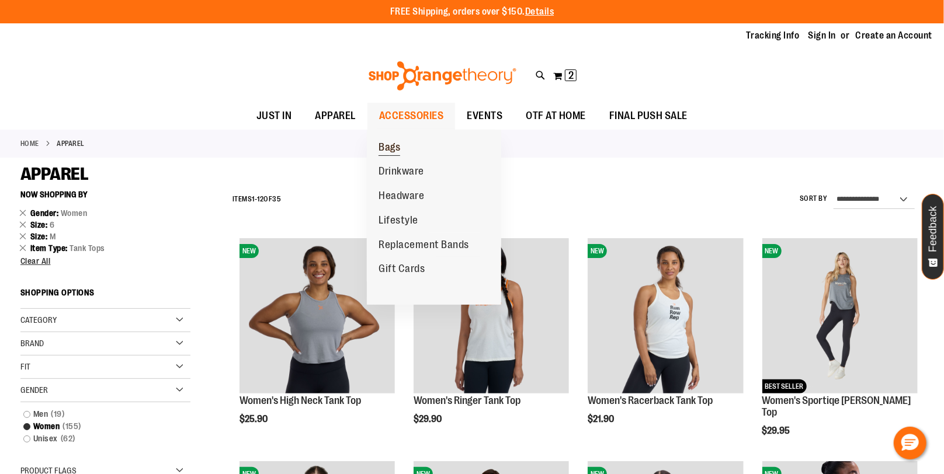
click at [396, 150] on span "Bags" at bounding box center [389, 148] width 22 height 15
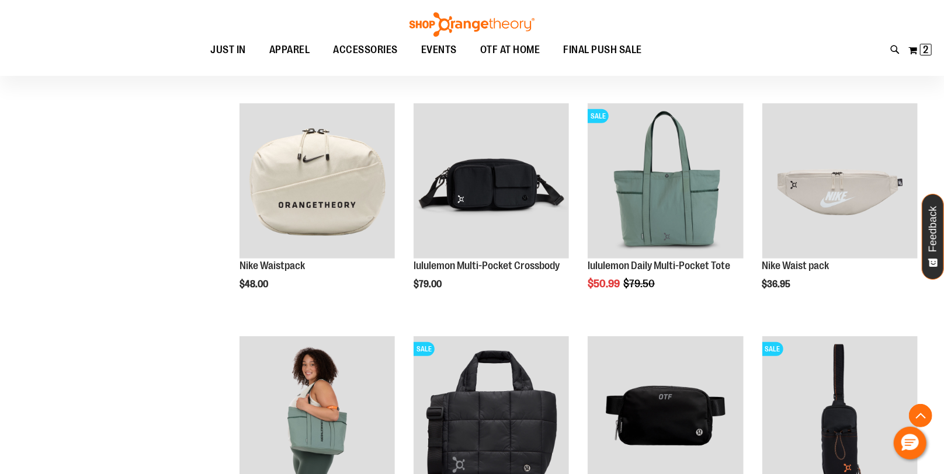
scroll to position [369, 0]
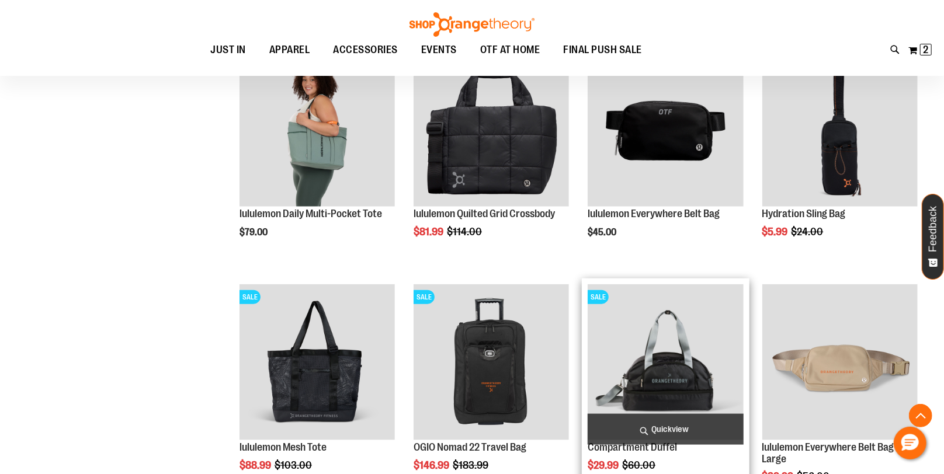
scroll to position [305, 0]
